Goal: Transaction & Acquisition: Subscribe to service/newsletter

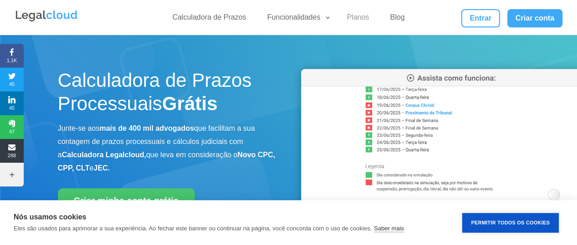
click at [355, 16] on link "Planos" at bounding box center [357, 19] width 33 height 13
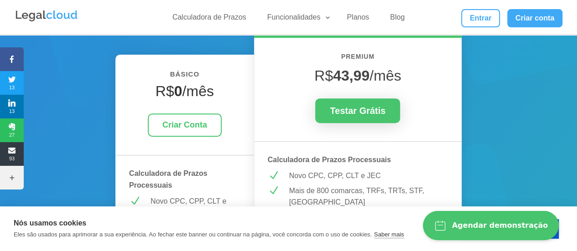
scroll to position [46, 0]
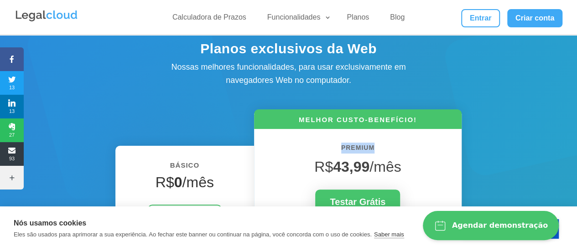
drag, startPoint x: 391, startPoint y: 130, endPoint x: 333, endPoint y: 130, distance: 58.0
click at [359, 16] on link "Planos" at bounding box center [357, 19] width 33 height 13
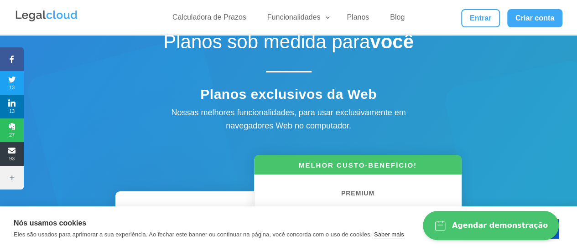
scroll to position [91, 0]
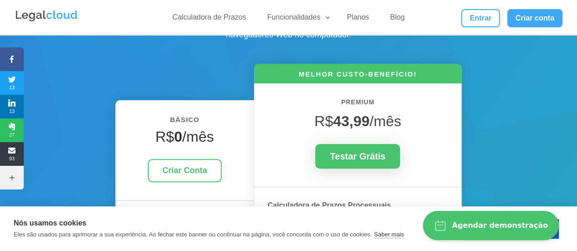
click at [233, 123] on h6 "BÁSICO" at bounding box center [184, 122] width 111 height 16
click at [235, 101] on div "BÁSICO R$ 0 /mês Criar Conta Calculadora de Prazos Processuais N Novo CPC, CPP,…" at bounding box center [184, 210] width 139 height 220
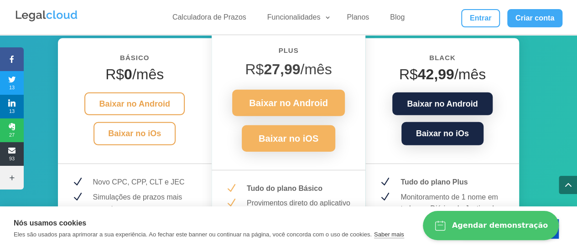
scroll to position [1323, 0]
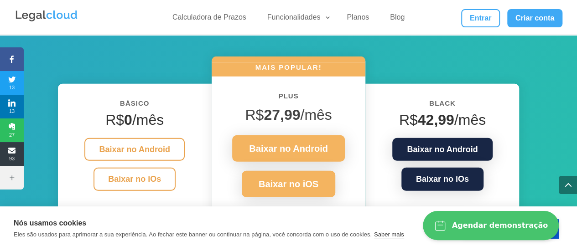
click at [451, 110] on h6 "Black" at bounding box center [442, 106] width 126 height 16
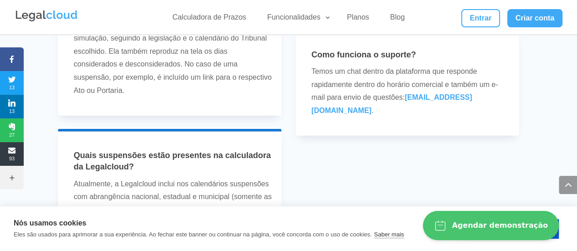
scroll to position [3423, 0]
